Goal: Task Accomplishment & Management: Manage account settings

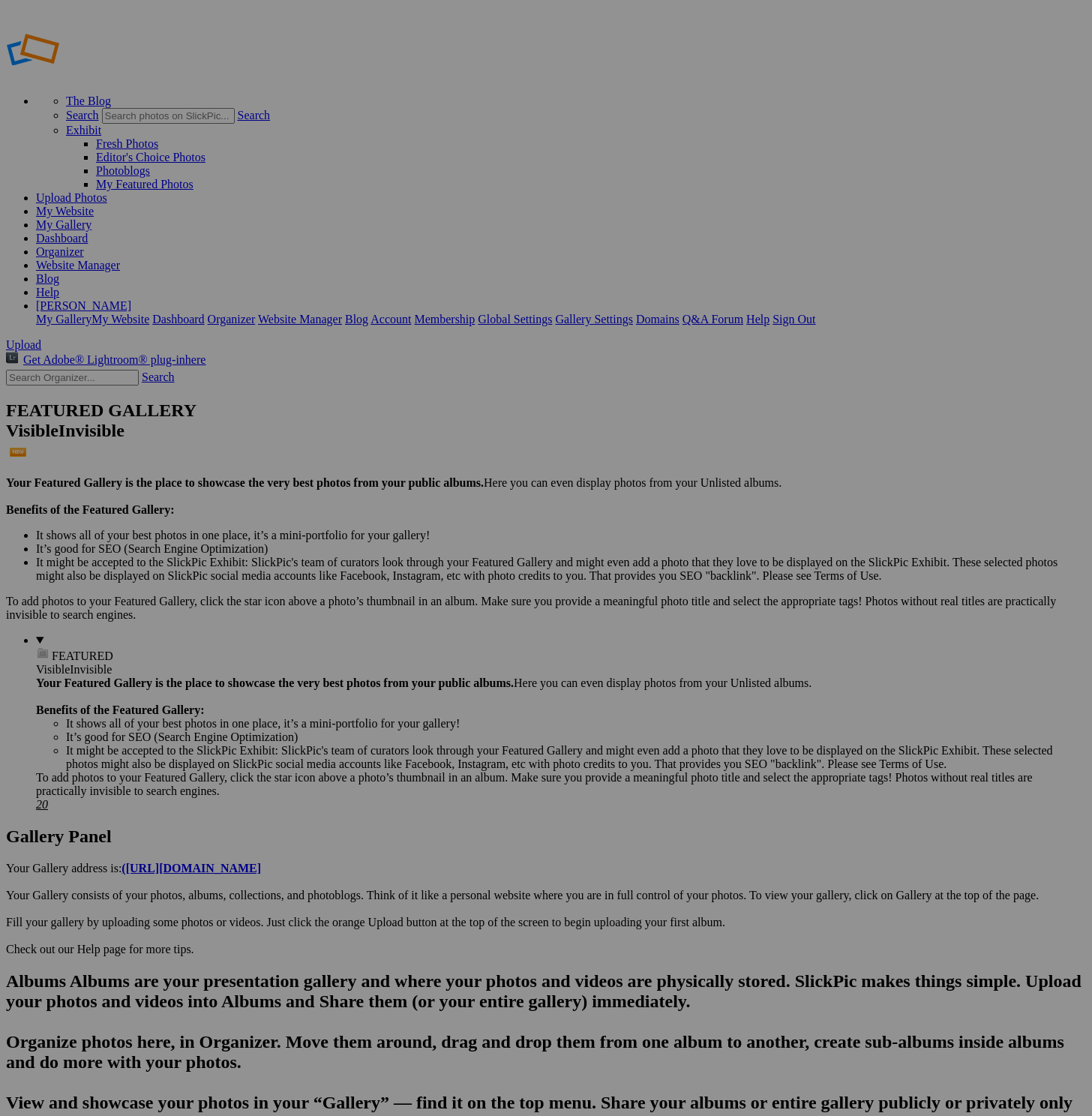
click at [120, 259] on link "Website Manager" at bounding box center [78, 265] width 84 height 13
